Goal: Find contact information: Find contact information

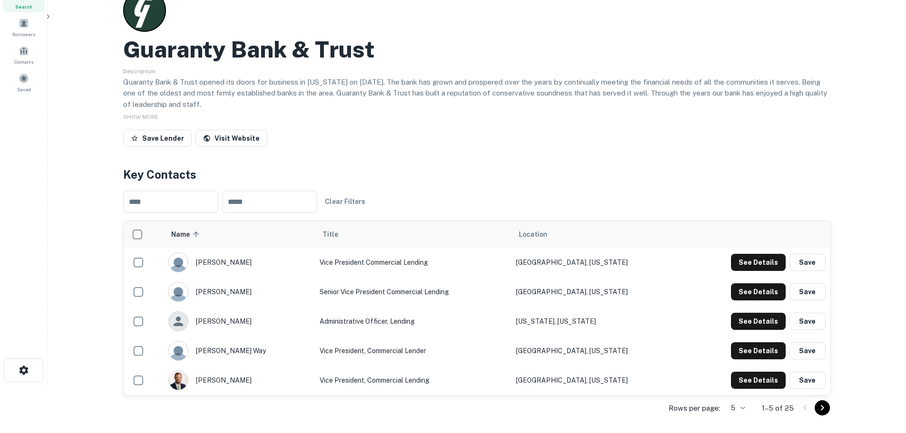
scroll to position [48, 0]
click at [774, 262] on button "See Details" at bounding box center [758, 262] width 55 height 17
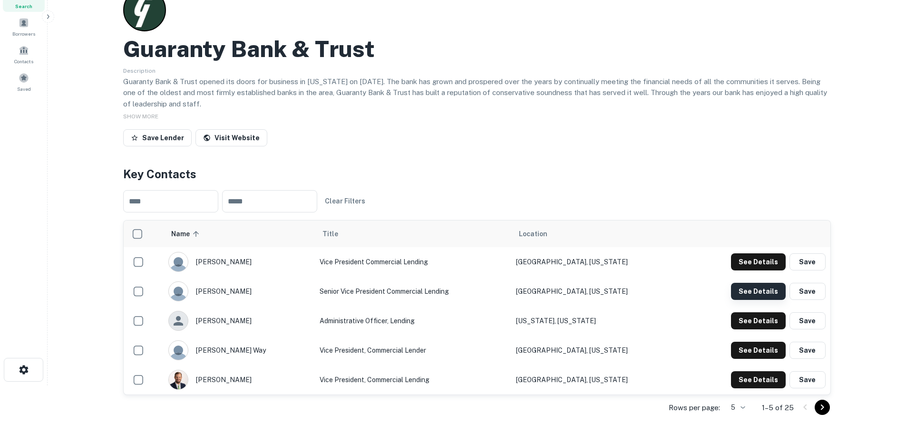
click at [761, 294] on button "See Details" at bounding box center [758, 291] width 55 height 17
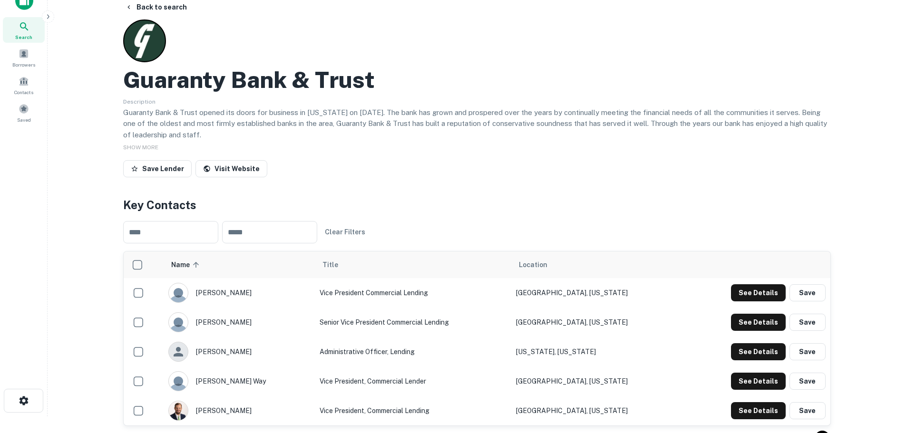
scroll to position [0, 0]
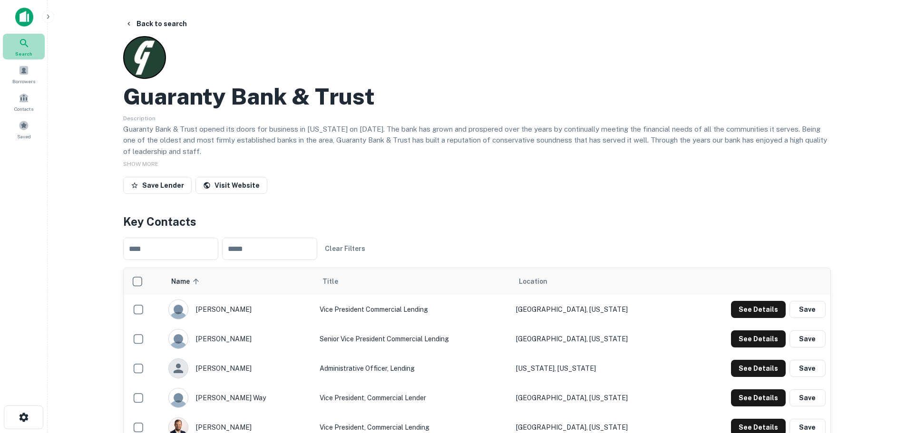
click at [26, 39] on icon at bounding box center [24, 43] width 11 height 11
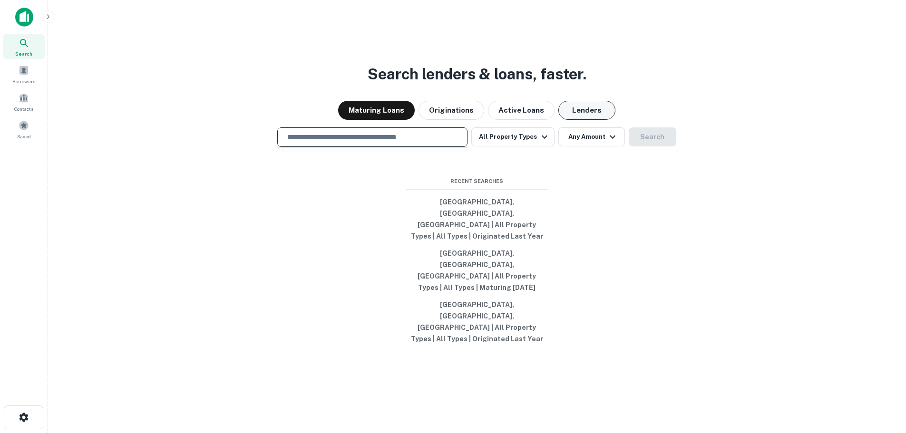
drag, startPoint x: 589, startPoint y: 145, endPoint x: 563, endPoint y: 138, distance: 26.1
click at [587, 120] on button "Lenders" at bounding box center [587, 110] width 57 height 19
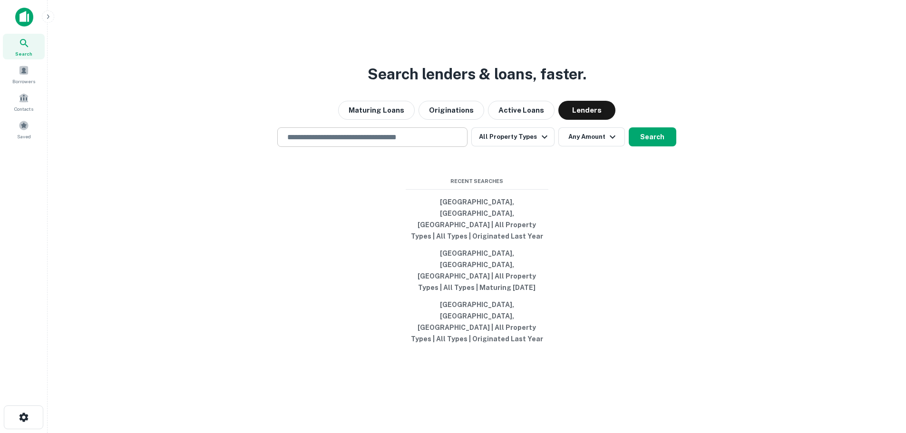
click at [349, 147] on div "​" at bounding box center [372, 138] width 190 height 20
type input "**********"
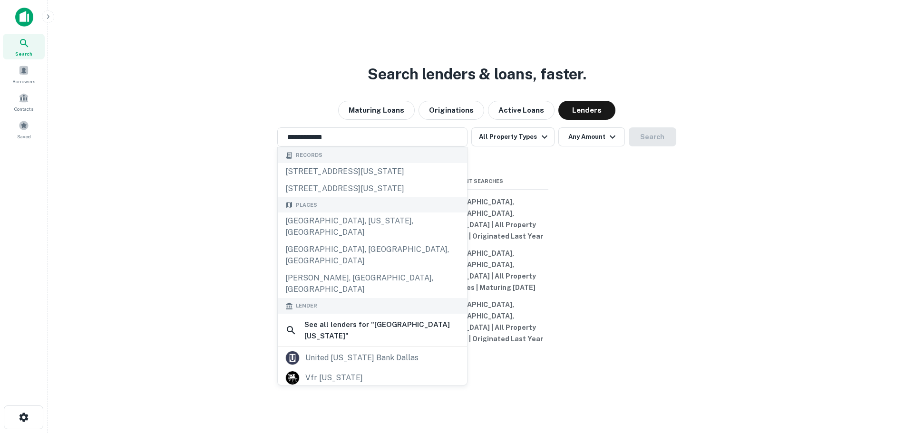
drag, startPoint x: 730, startPoint y: 207, endPoint x: 657, endPoint y: 196, distance: 73.7
click at [730, 208] on div "**********" at bounding box center [477, 239] width 844 height 433
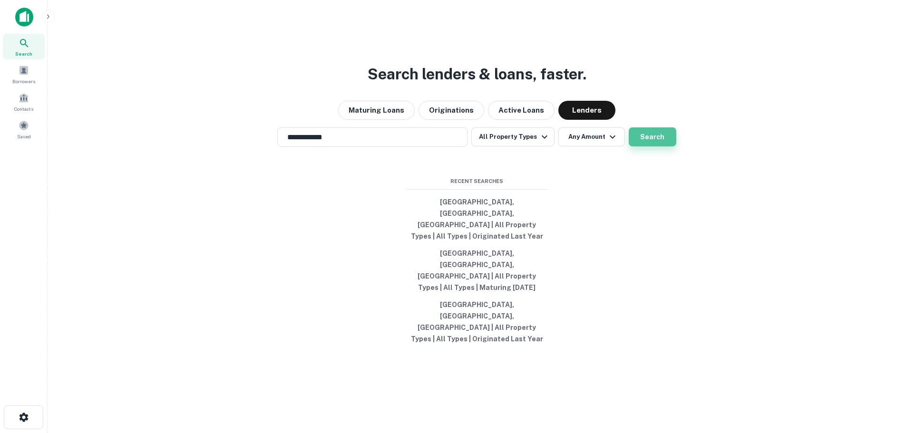
click at [641, 147] on button "Search" at bounding box center [653, 137] width 48 height 19
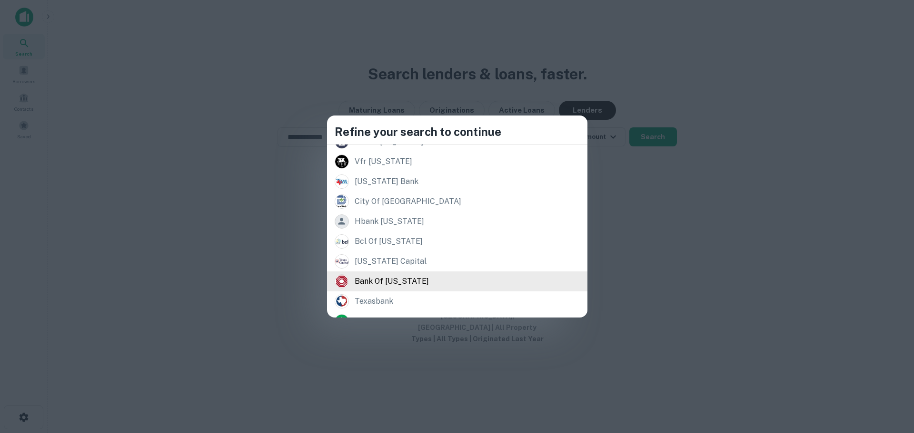
scroll to position [182, 0]
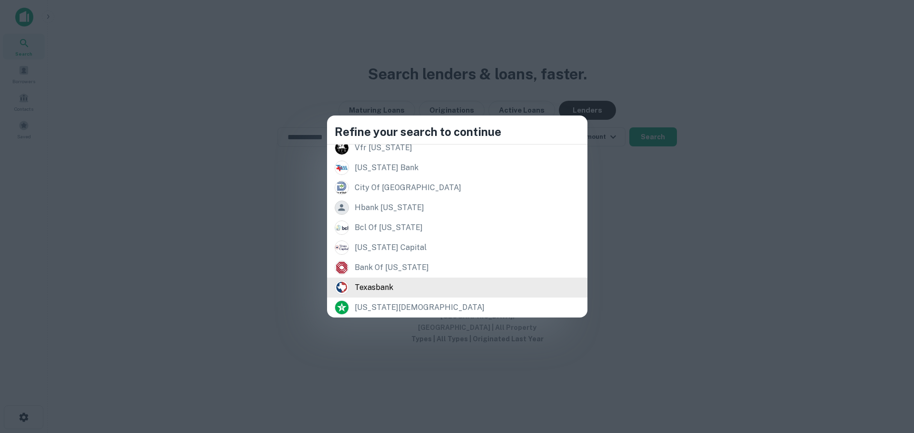
click at [432, 291] on div "texasbank" at bounding box center [456, 288] width 245 height 14
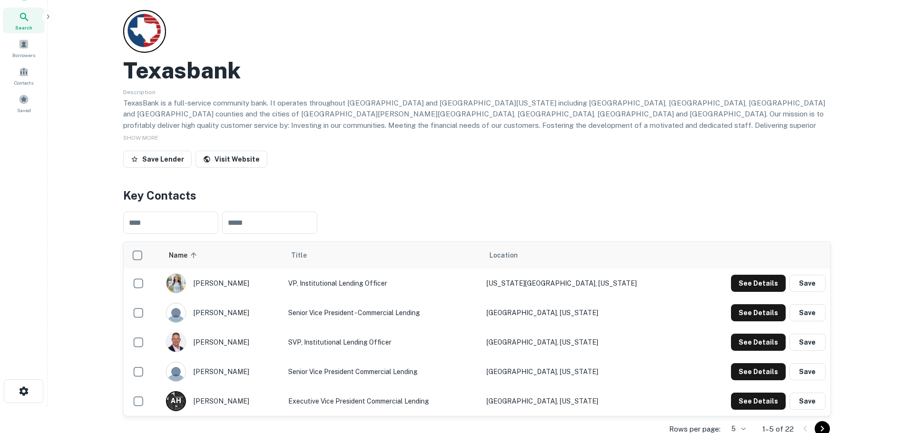
scroll to position [143, 0]
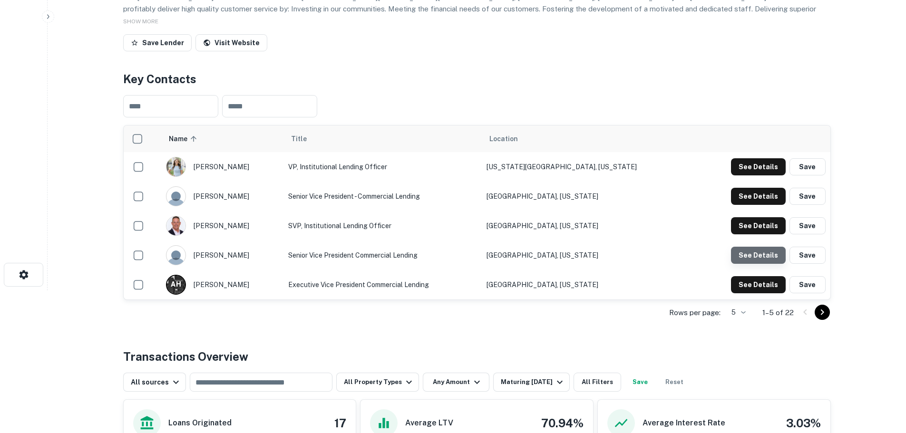
click at [779, 256] on button "See Details" at bounding box center [758, 255] width 55 height 17
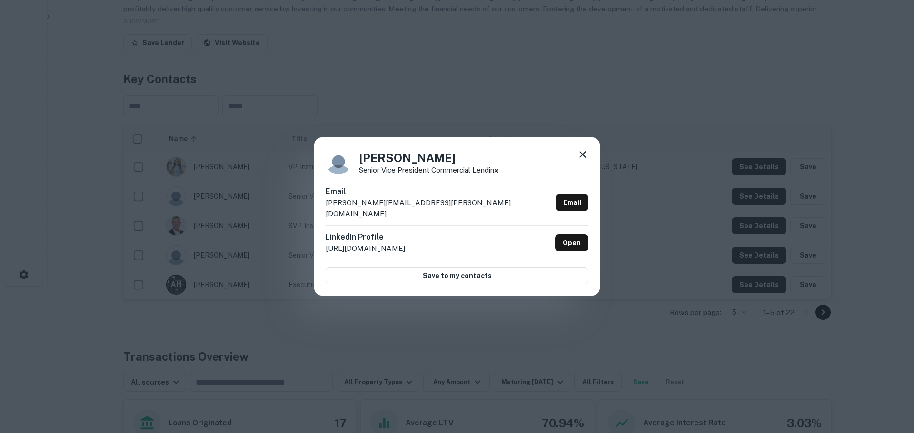
click at [576, 156] on div "Mike Monroe Senior Vice President Commercial Lending" at bounding box center [456, 162] width 263 height 26
click at [583, 155] on icon at bounding box center [582, 154] width 11 height 11
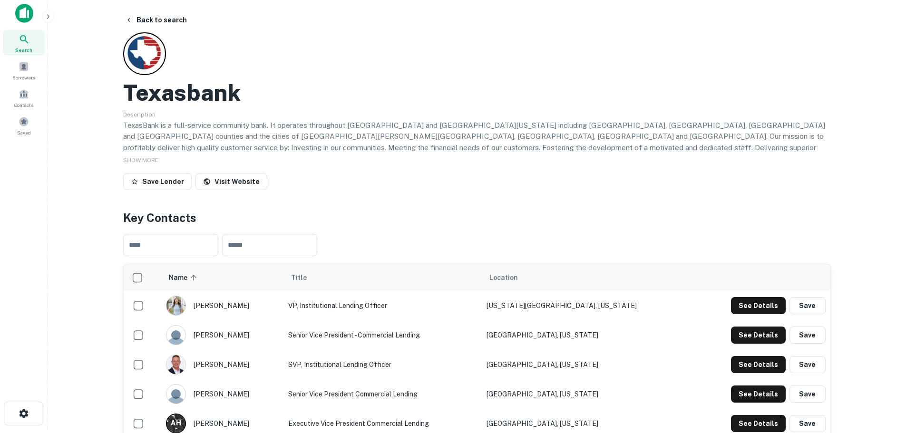
scroll to position [0, 0]
